Goal: Transaction & Acquisition: Book appointment/travel/reservation

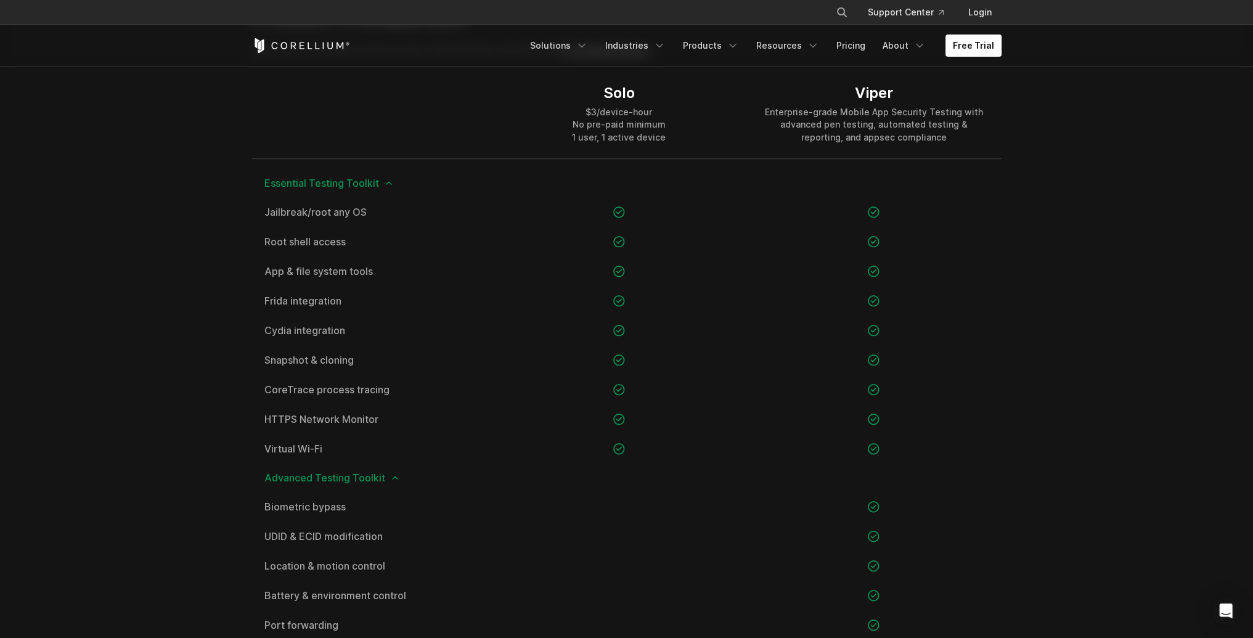
scroll to position [863, 0]
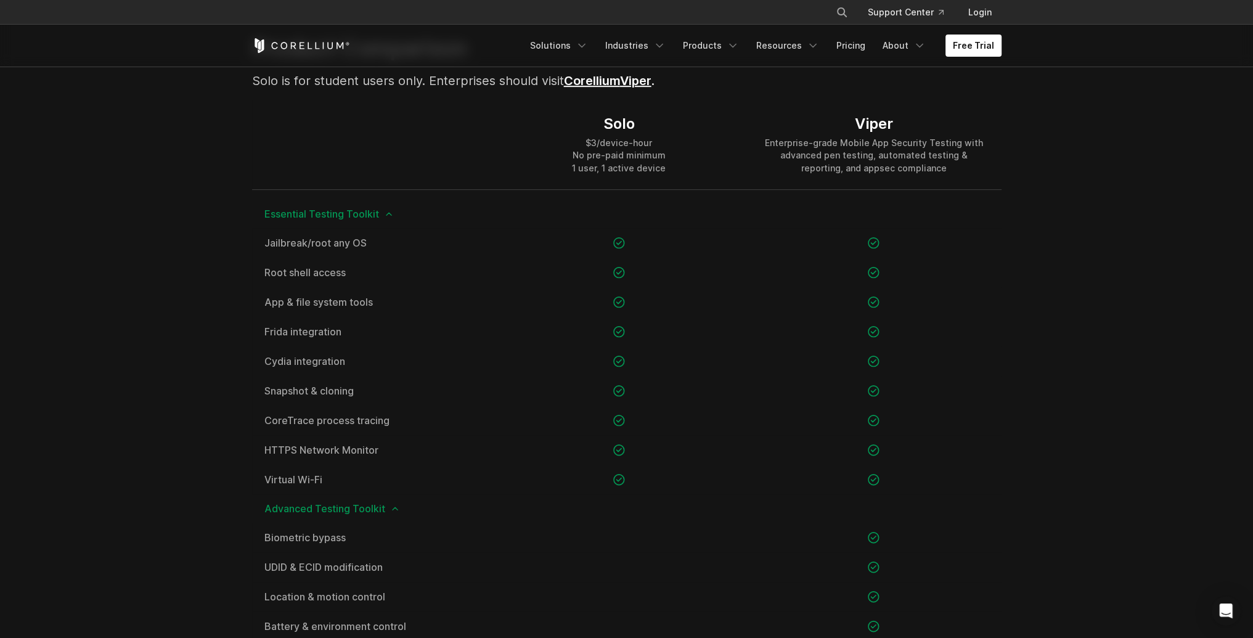
click at [1082, 418] on section "Product Comparison Solo is for student users only. Enterprises should visit Cor…" at bounding box center [626, 648] width 1253 height 1307
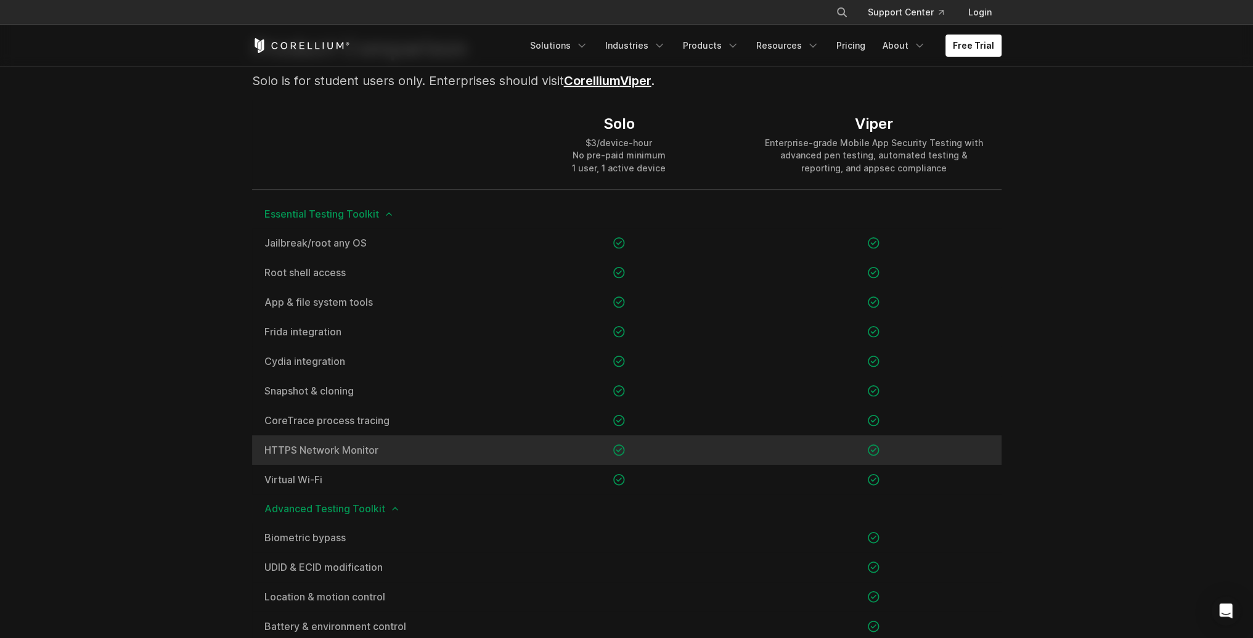
scroll to position [925, 0]
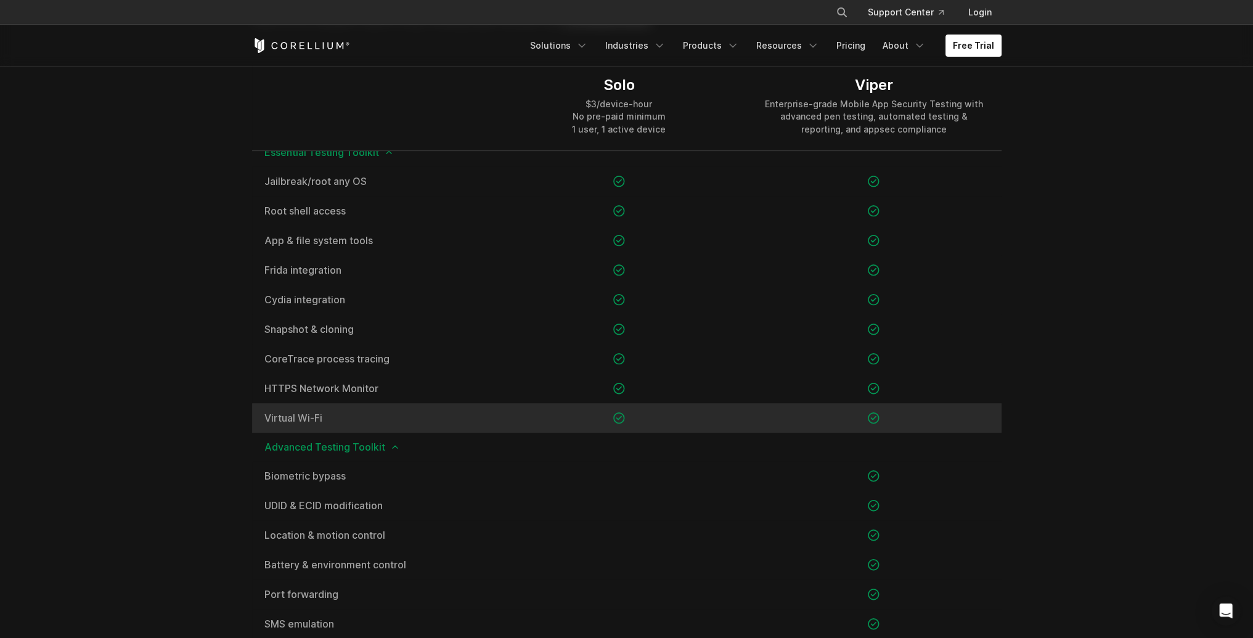
click at [621, 418] on icon at bounding box center [619, 418] width 12 height 12
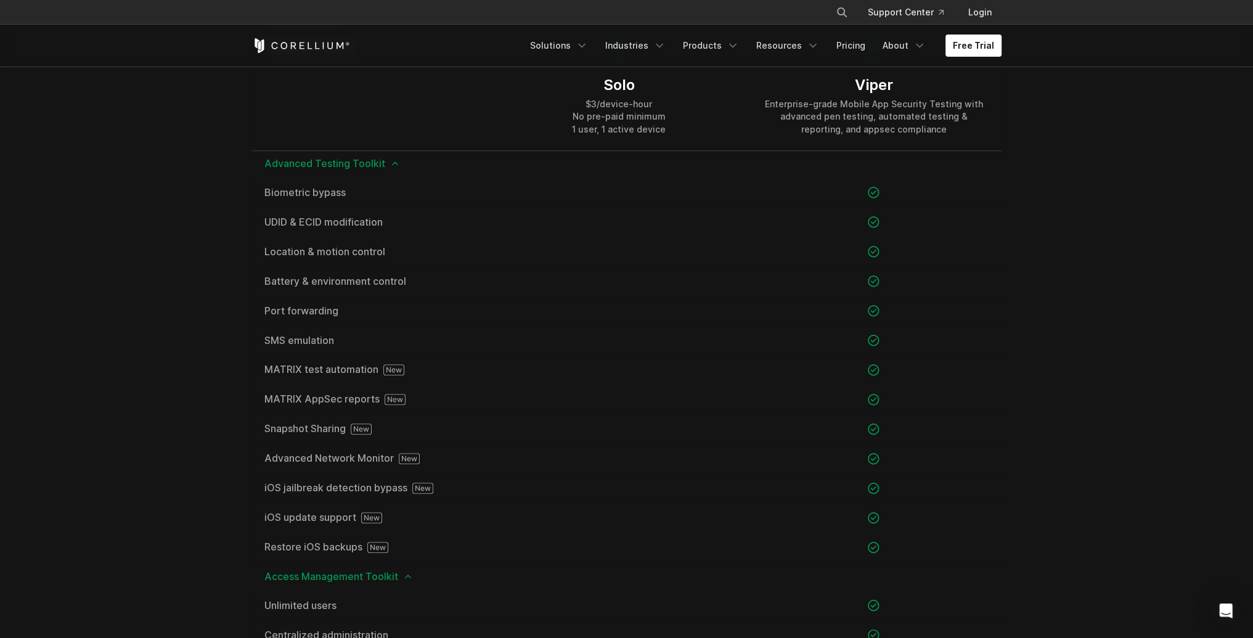
scroll to position [1294, 0]
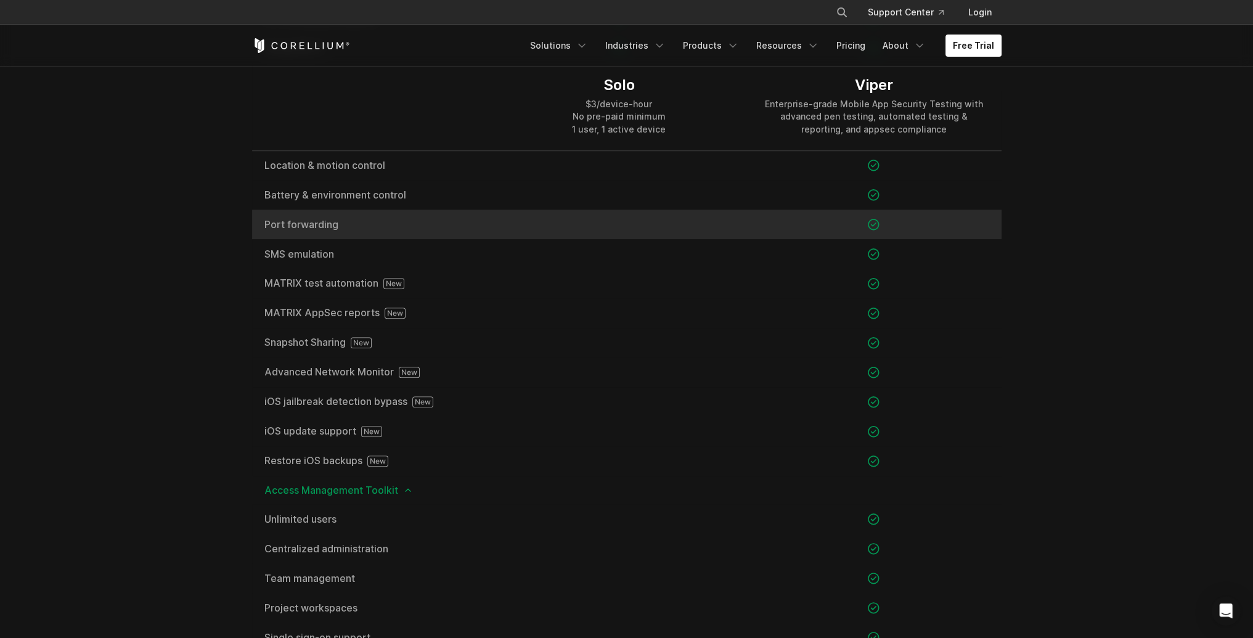
click at [458, 224] on span "Port forwarding" at bounding box center [371, 224] width 215 height 10
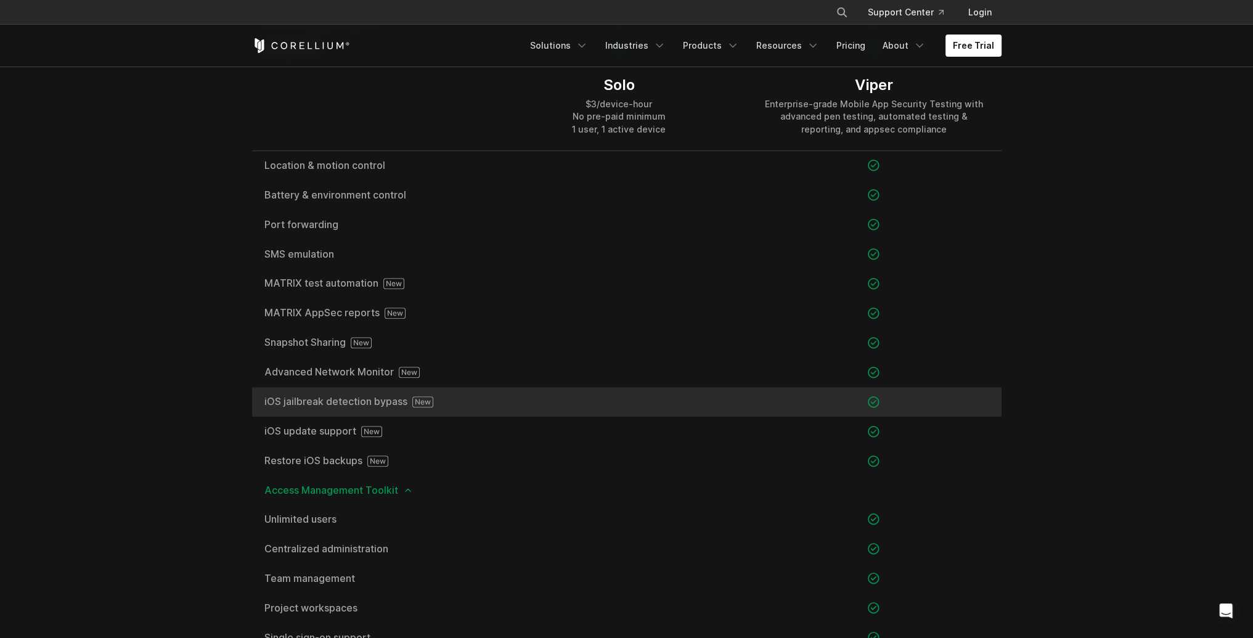
click at [382, 401] on span "iOS jailbreak detection bypass" at bounding box center [371, 401] width 215 height 11
click at [488, 398] on div "iOS jailbreak detection bypass" at bounding box center [372, 402] width 240 height 30
click at [964, 405] on div at bounding box center [873, 402] width 255 height 30
drag, startPoint x: 903, startPoint y: 407, endPoint x: 897, endPoint y: 405, distance: 6.6
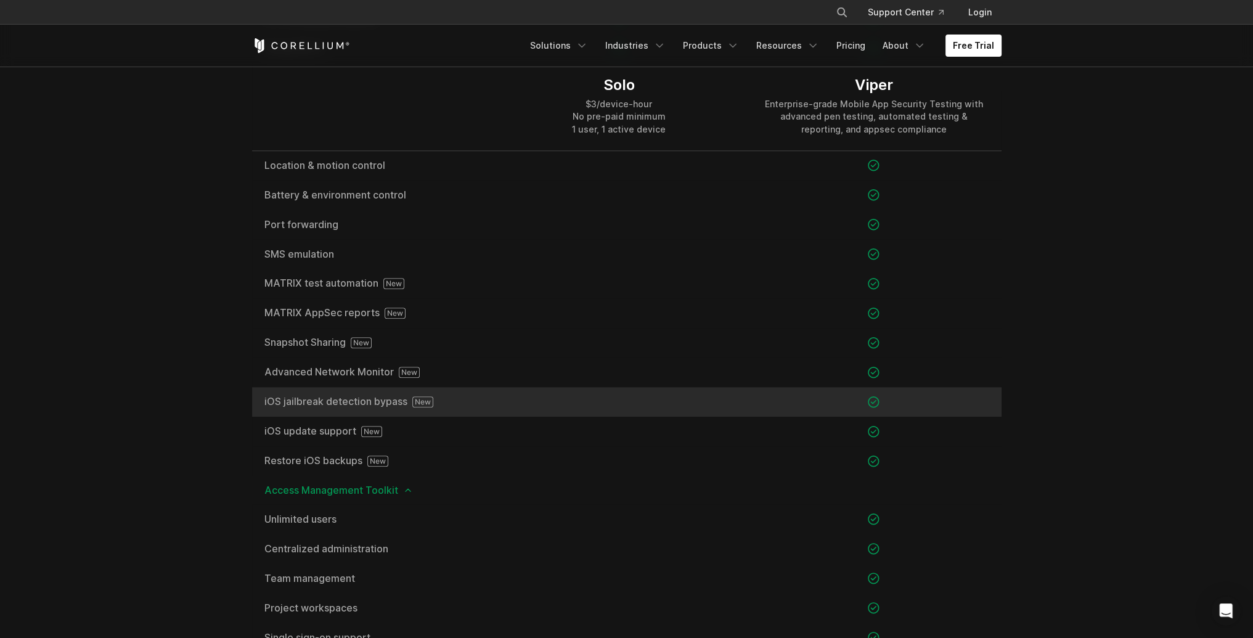
click at [903, 407] on div at bounding box center [873, 402] width 255 height 30
click at [878, 402] on icon at bounding box center [874, 402] width 12 height 12
click at [877, 401] on icon at bounding box center [874, 402] width 12 height 12
click at [720, 399] on div at bounding box center [619, 402] width 255 height 30
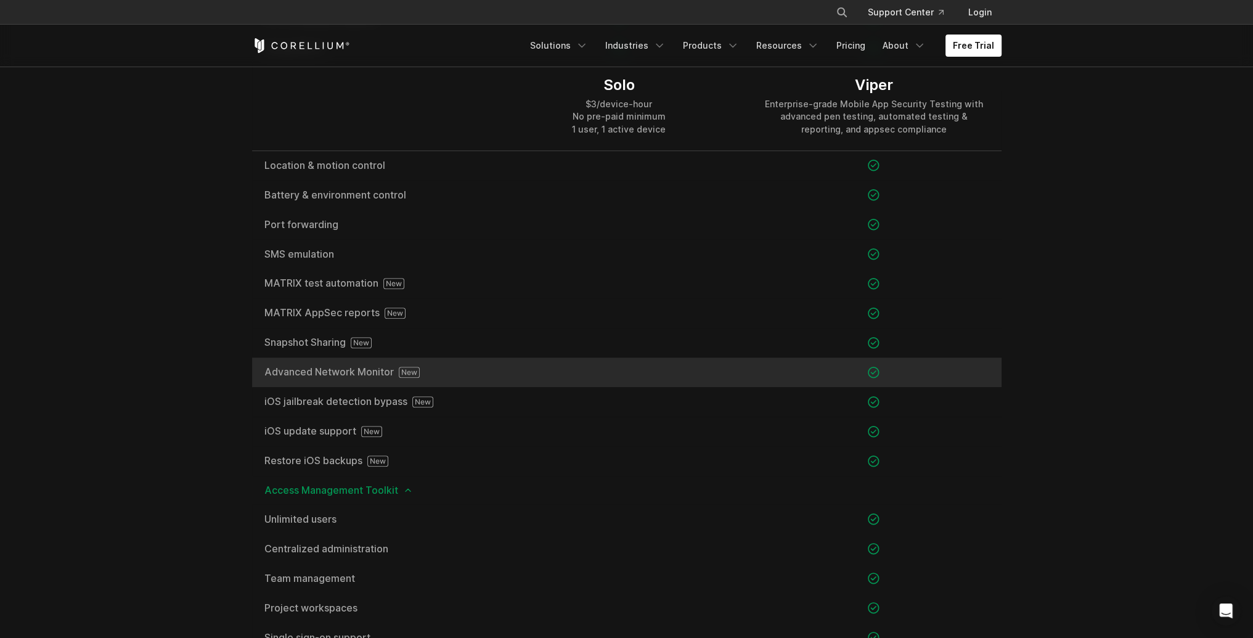
click at [621, 382] on div at bounding box center [619, 372] width 255 height 30
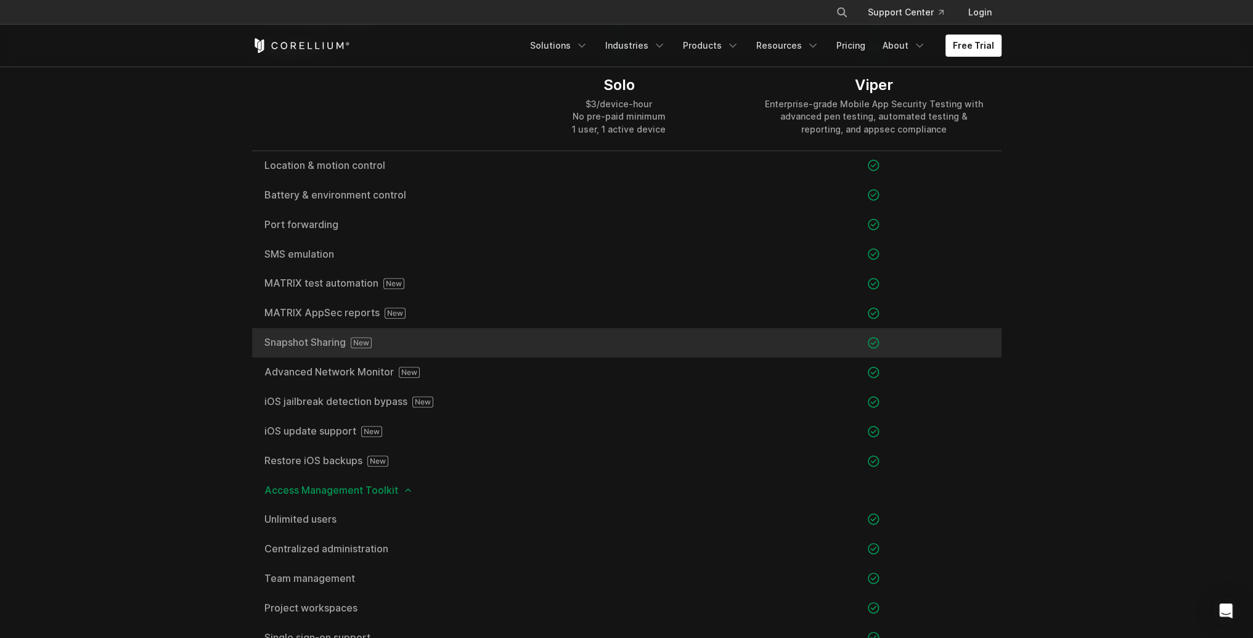
click at [606, 345] on div at bounding box center [619, 343] width 255 height 30
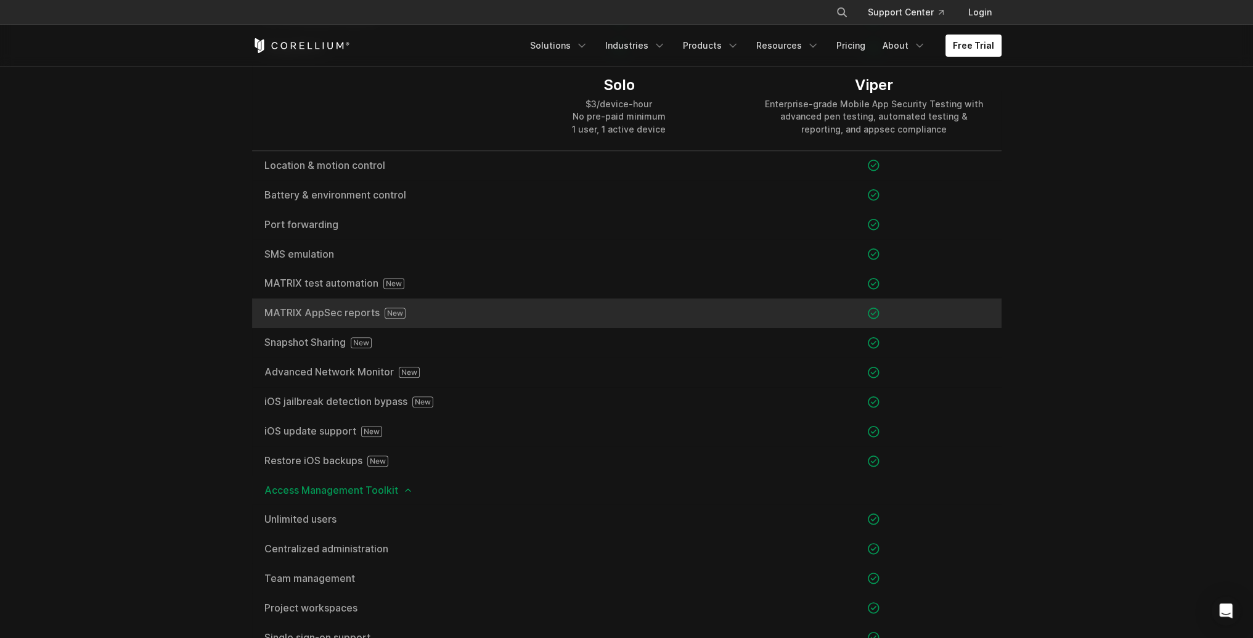
click at [628, 303] on div at bounding box center [619, 313] width 255 height 30
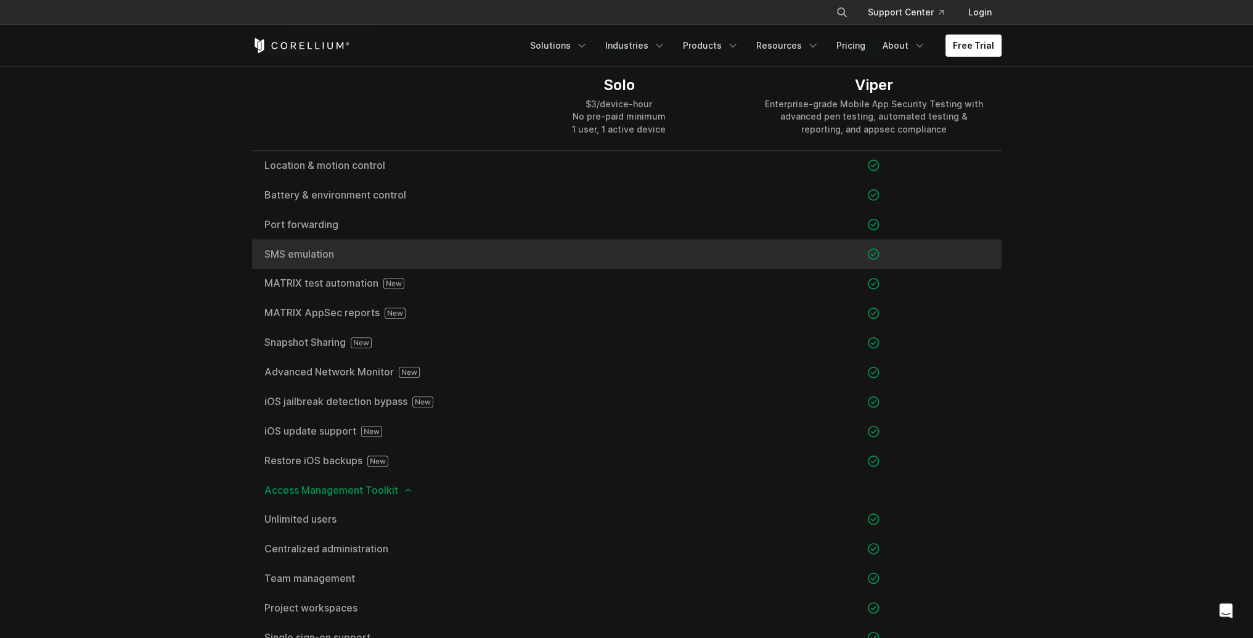
click at [645, 261] on div at bounding box center [619, 254] width 255 height 30
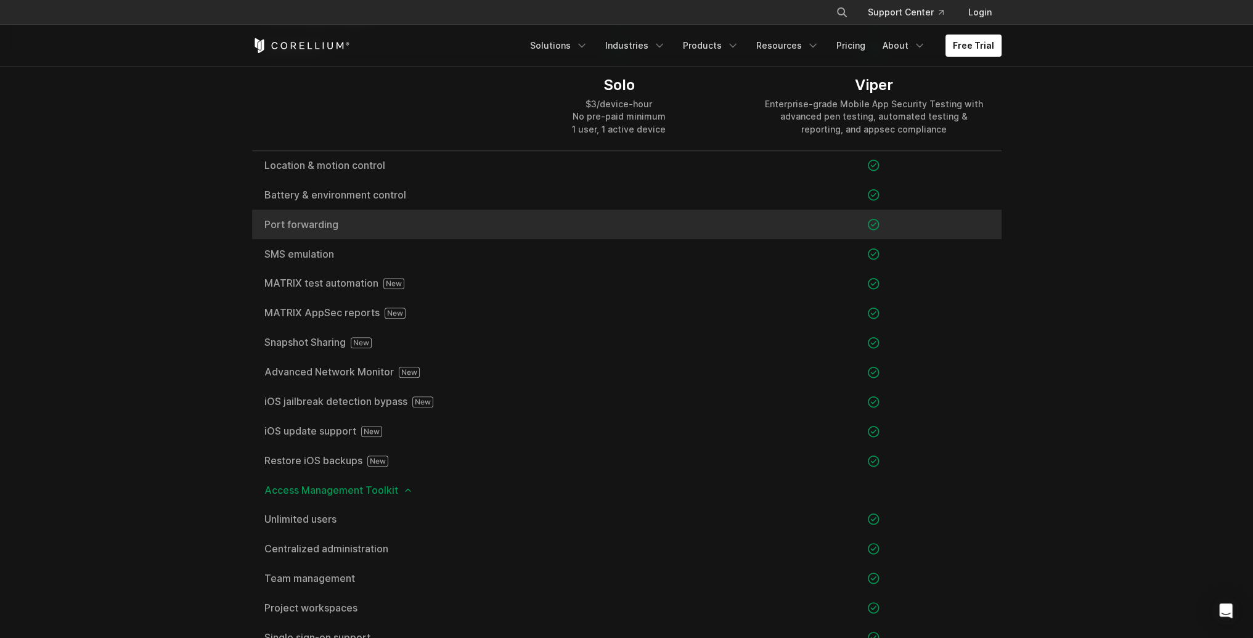
click at [648, 228] on div at bounding box center [619, 225] width 255 height 30
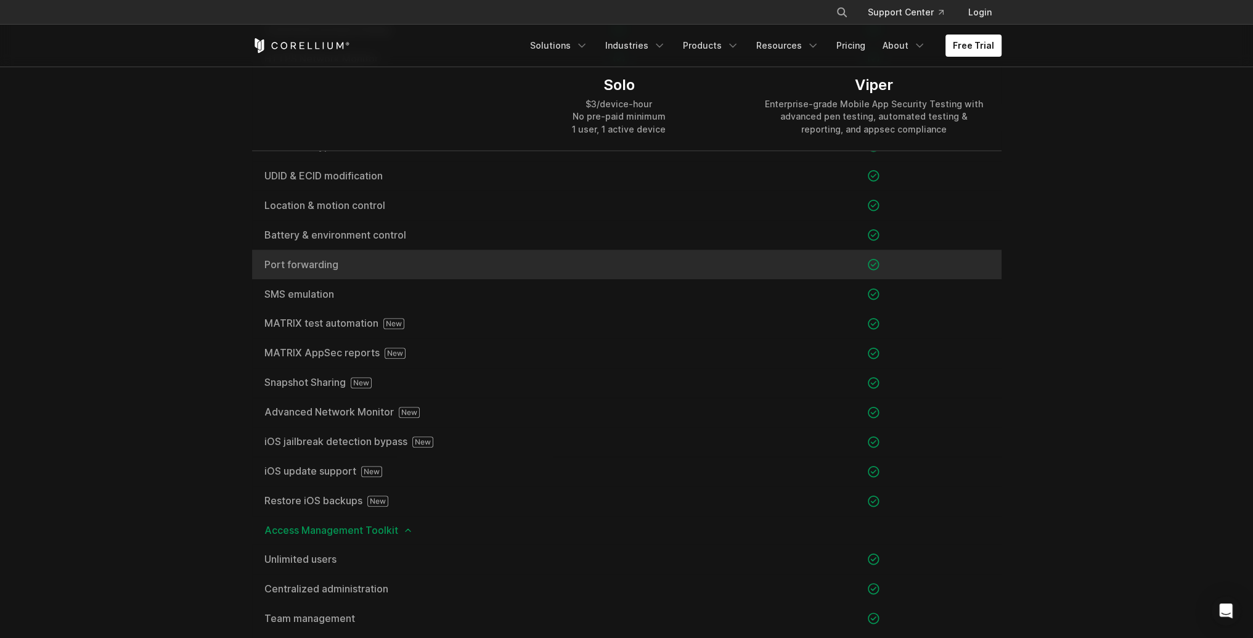
scroll to position [1233, 0]
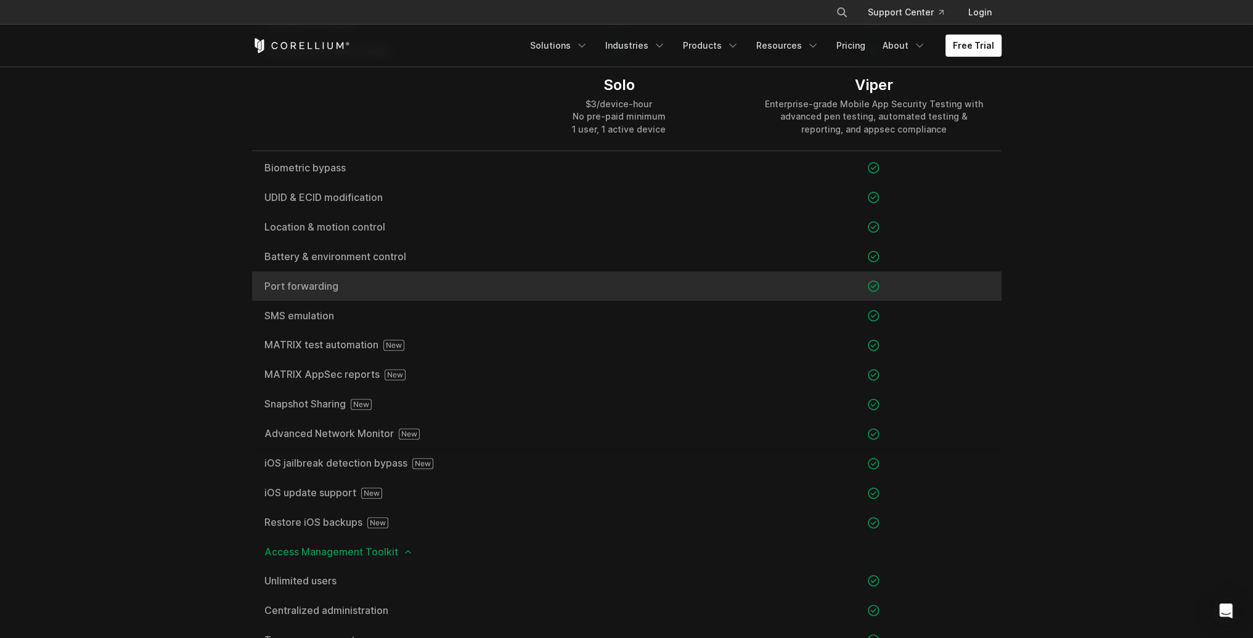
click at [302, 292] on div "Port forwarding" at bounding box center [372, 286] width 240 height 30
click at [312, 284] on span "Port forwarding" at bounding box center [371, 286] width 215 height 10
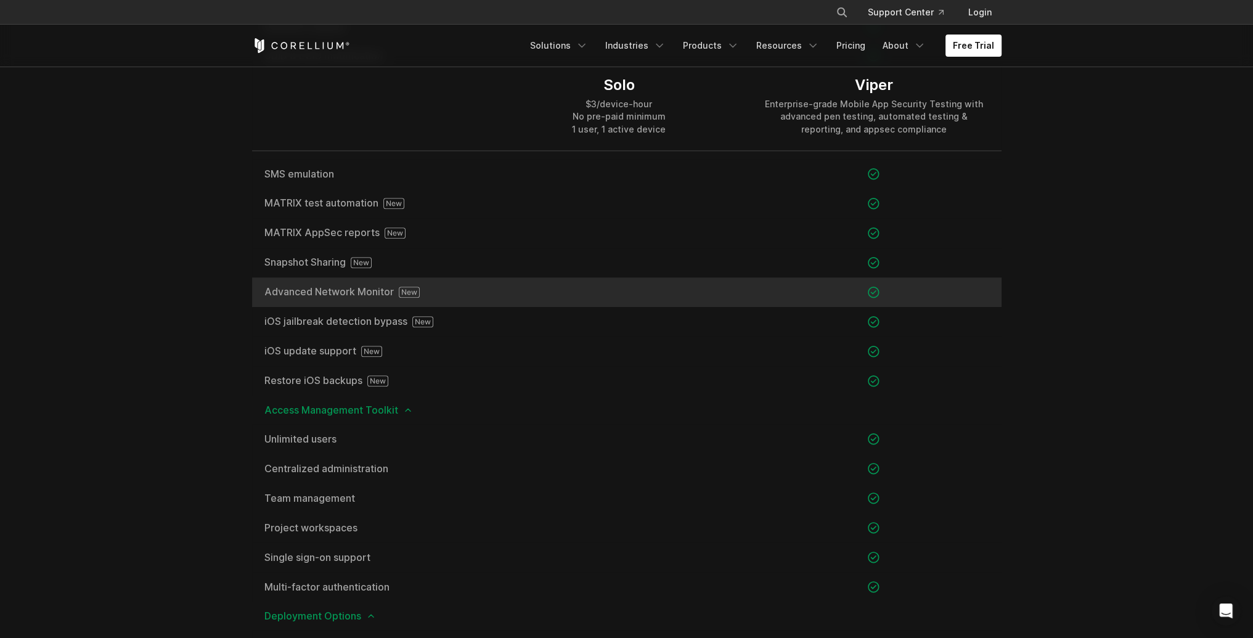
scroll to position [1356, 0]
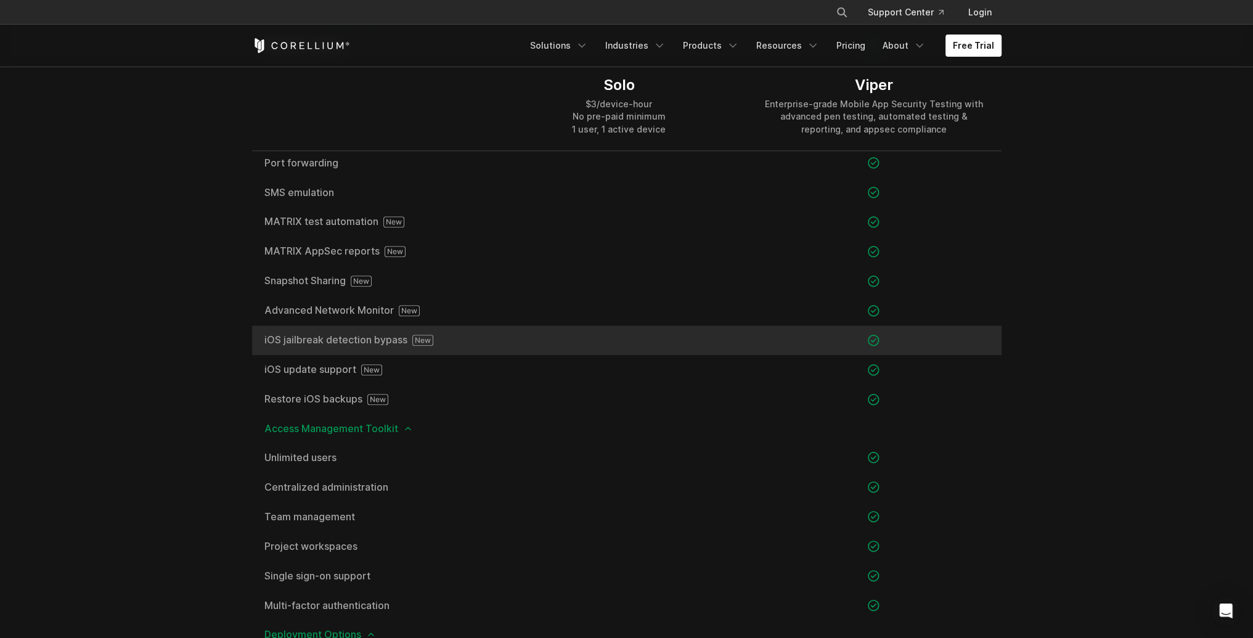
click at [323, 340] on span "iOS jailbreak detection bypass" at bounding box center [371, 340] width 215 height 11
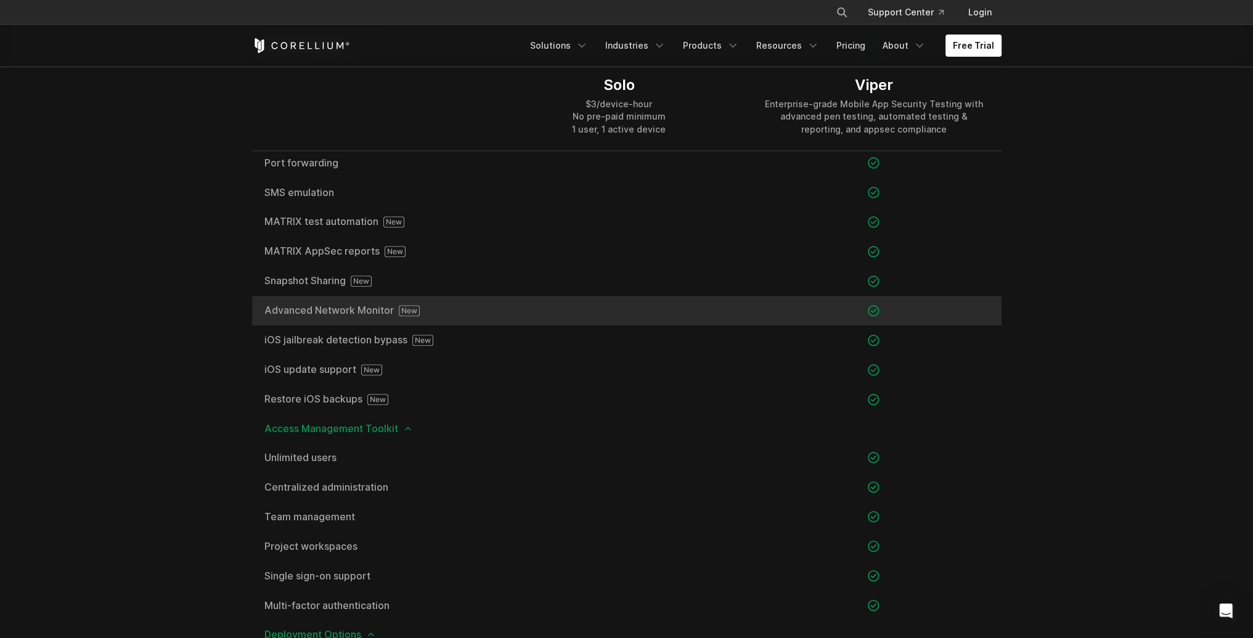
click at [311, 313] on span "Advanced Network Monitor" at bounding box center [371, 310] width 215 height 11
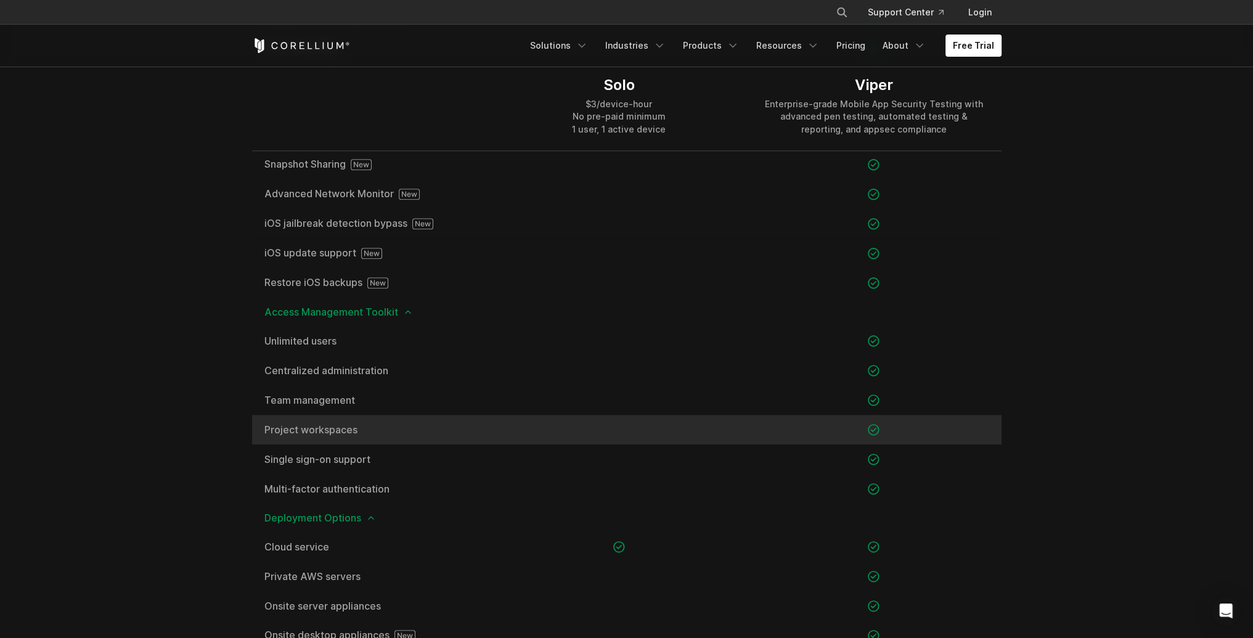
scroll to position [1479, 0]
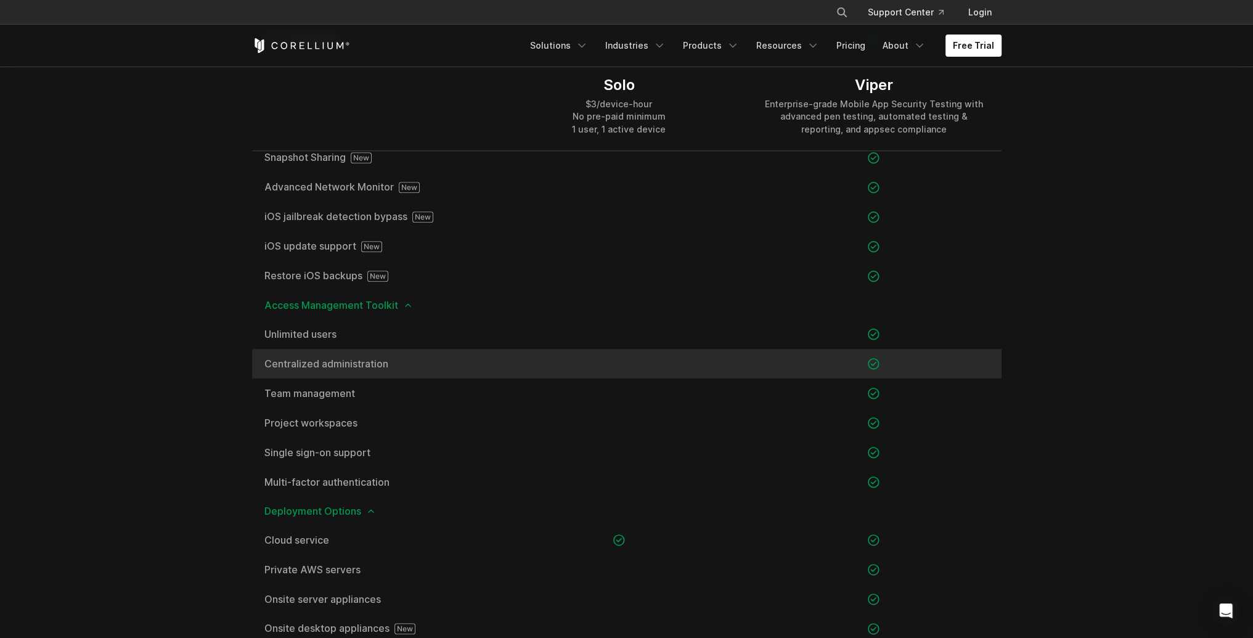
click at [340, 360] on span "Centralized administration" at bounding box center [371, 364] width 215 height 10
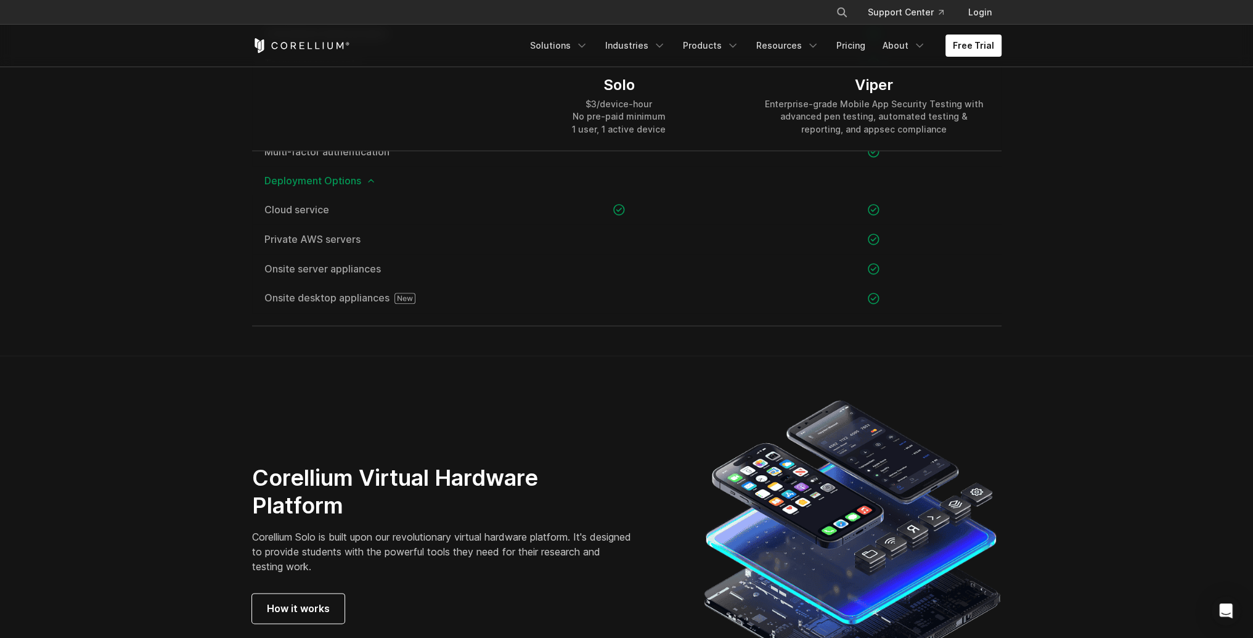
scroll to position [1787, 0]
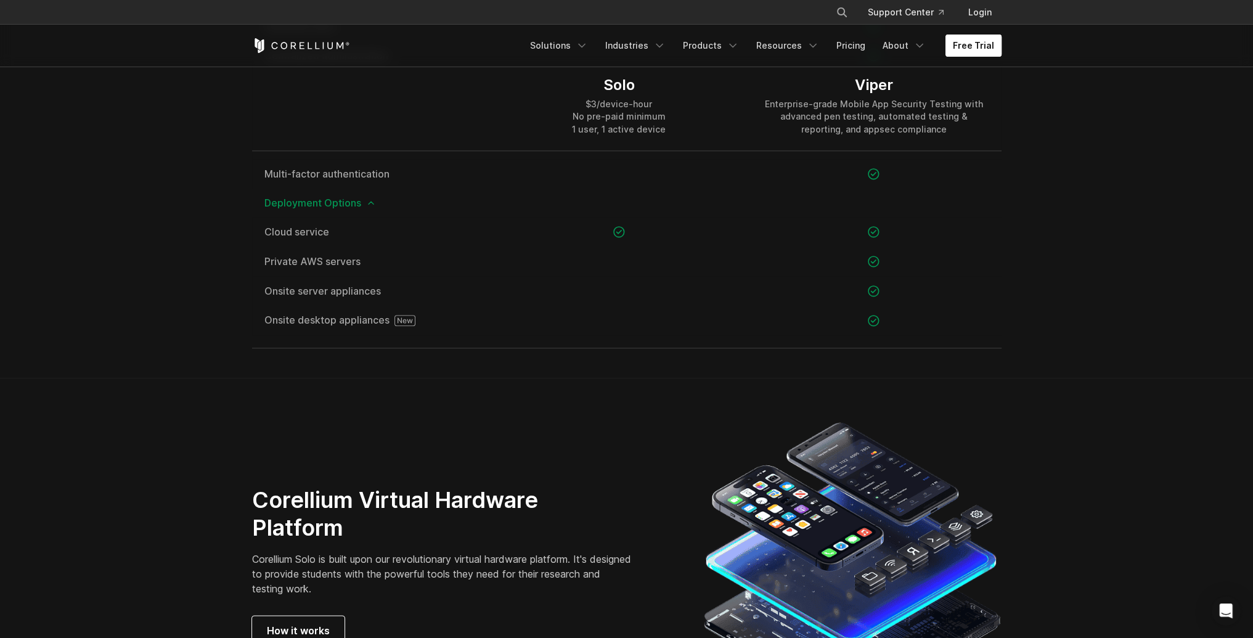
click at [989, 44] on link "Free Trial" at bounding box center [973, 46] width 56 height 22
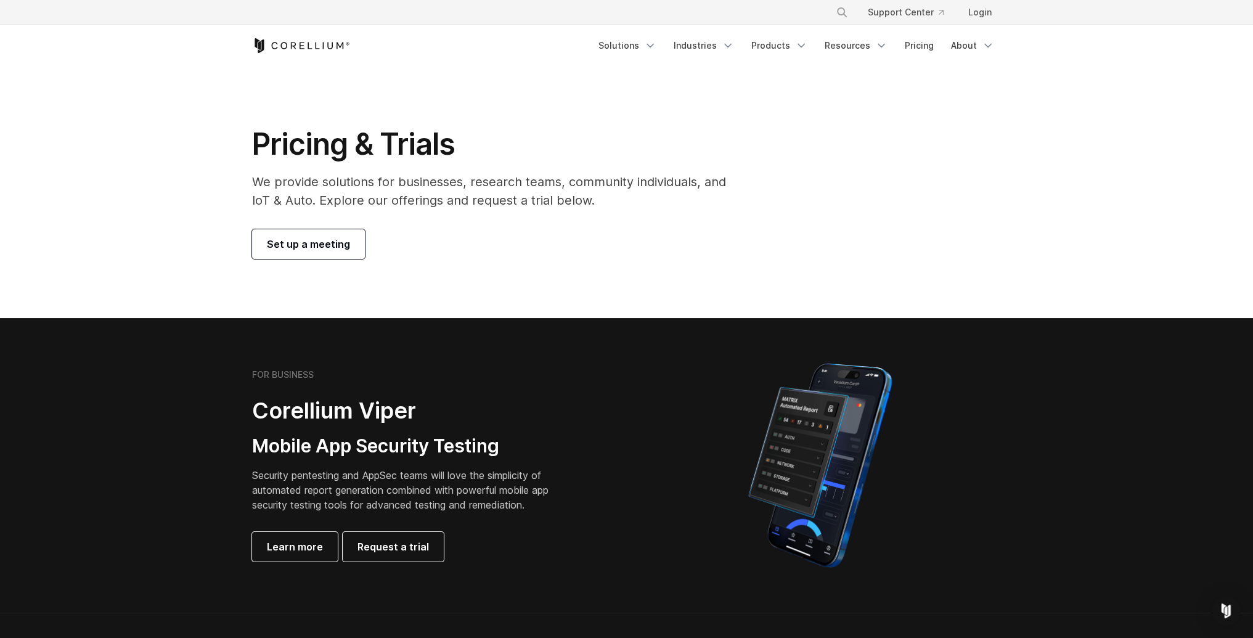
click at [315, 248] on span "Set up a meeting" at bounding box center [308, 244] width 83 height 15
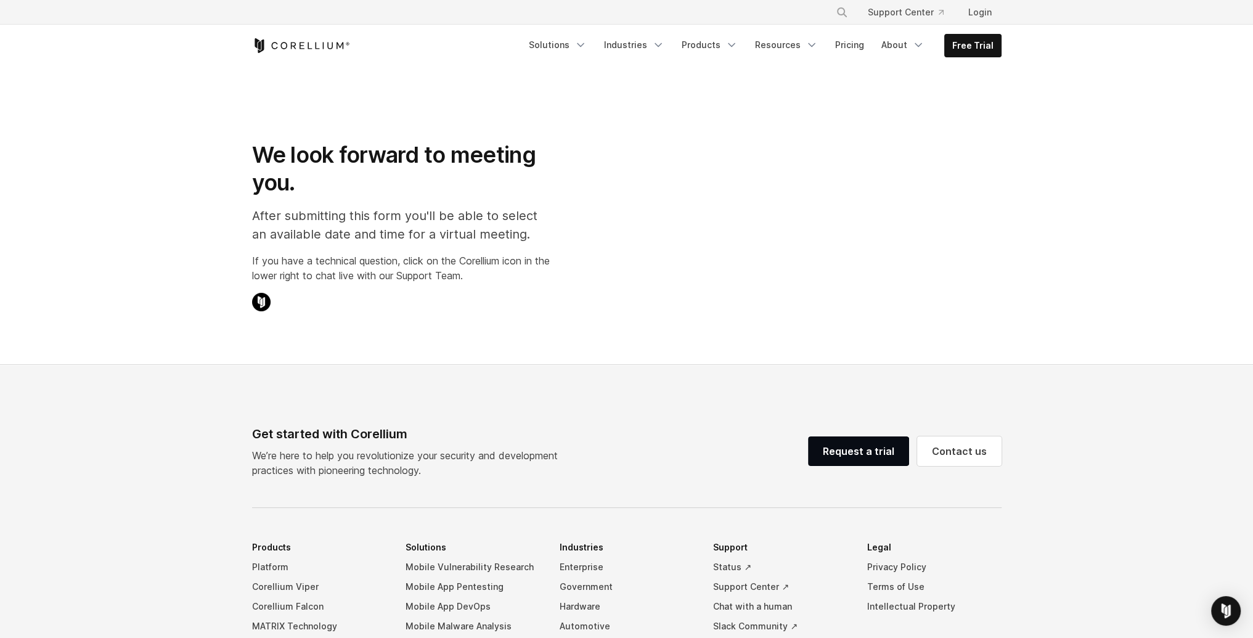
select select "**"
